Goal: Find specific page/section: Find specific page/section

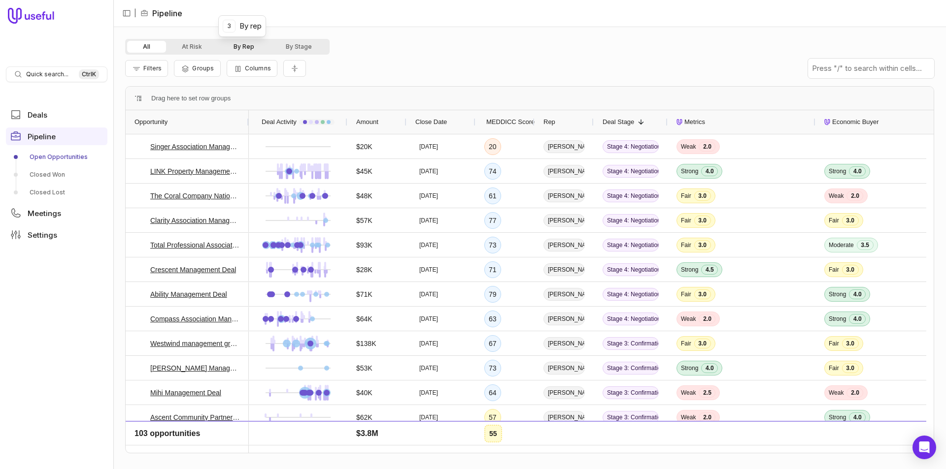
click at [255, 46] on button "By Rep" at bounding box center [244, 47] width 52 height 12
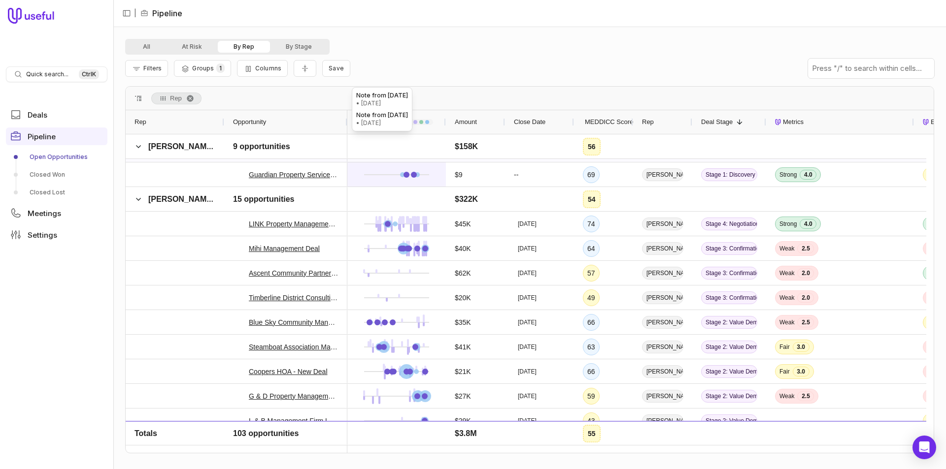
scroll to position [197, 0]
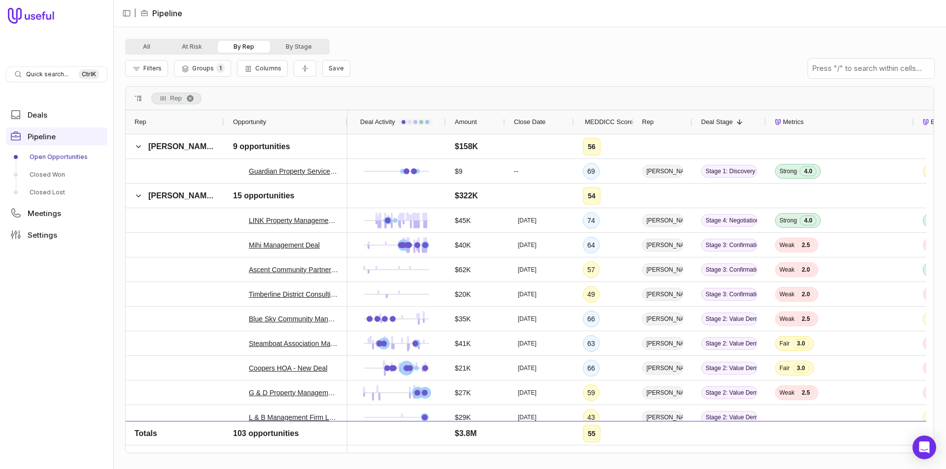
click at [611, 125] on span "MEDDICC Score" at bounding box center [609, 122] width 48 height 12
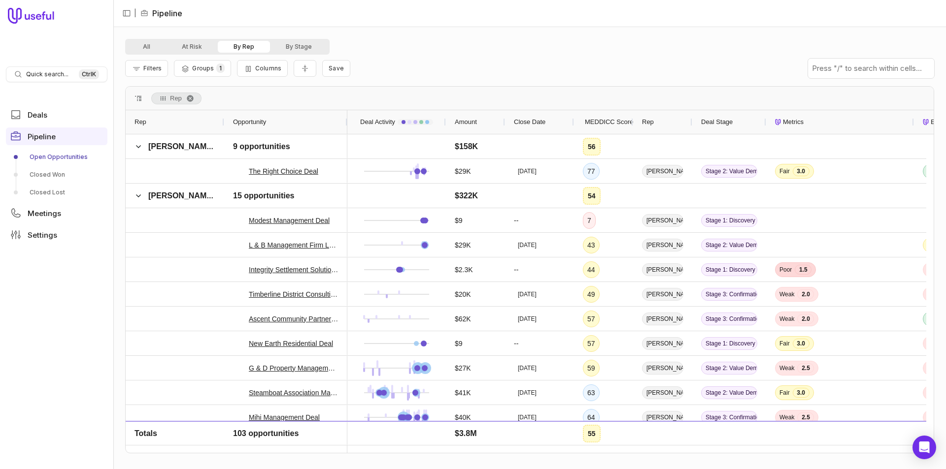
click at [611, 125] on span "MEDDICC Score" at bounding box center [609, 122] width 48 height 12
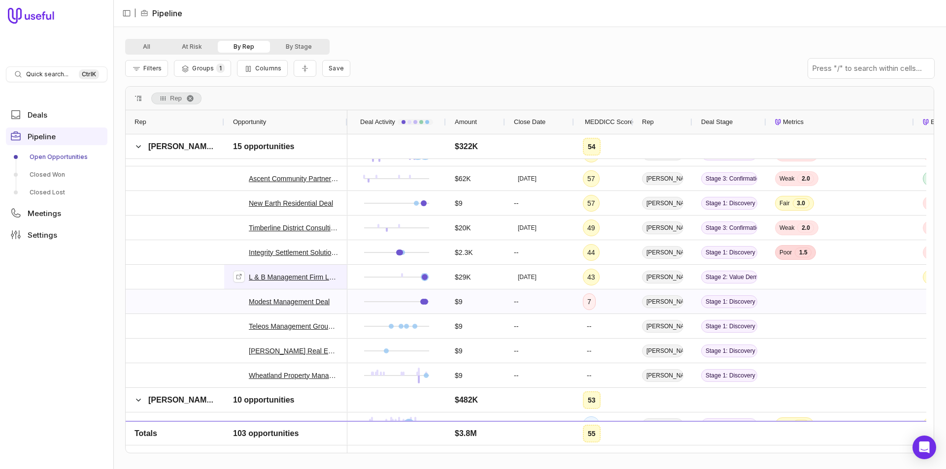
scroll to position [394, 0]
